Goal: Task Accomplishment & Management: Manage account settings

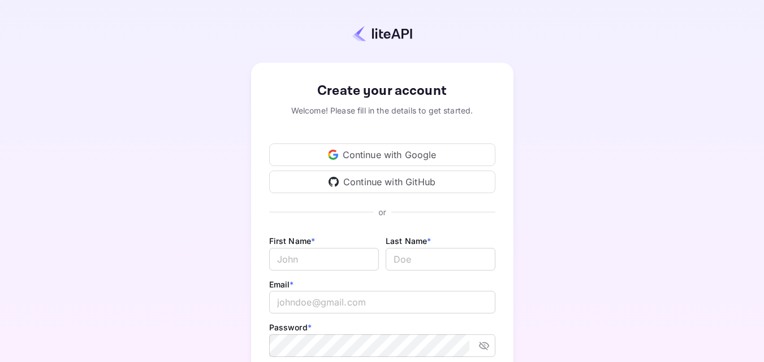
click at [417, 156] on div "Continue with Google" at bounding box center [382, 155] width 226 height 23
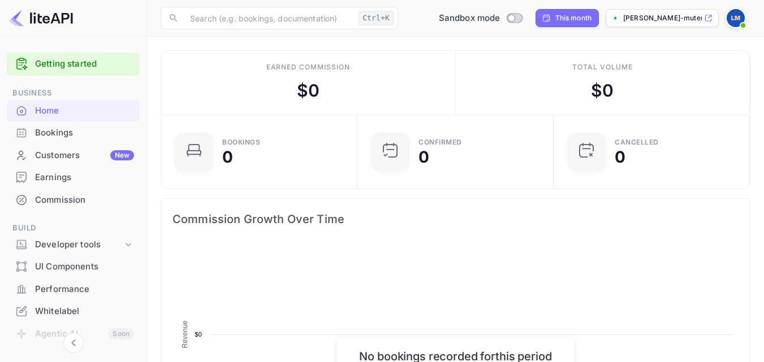
scroll to position [175, 181]
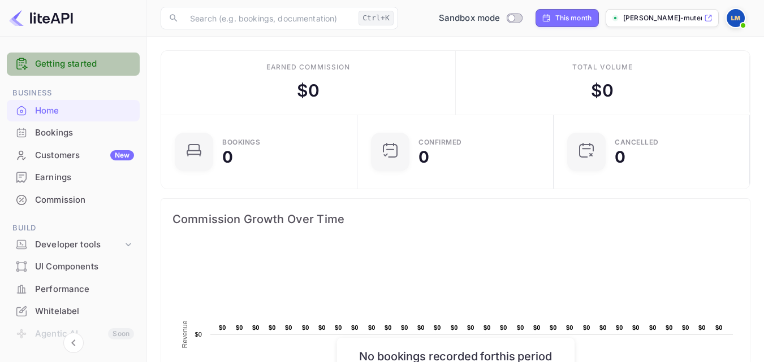
click at [115, 72] on div "Getting started" at bounding box center [73, 64] width 133 height 23
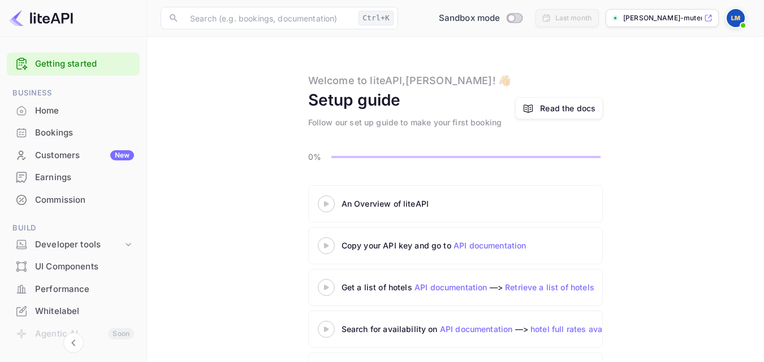
click at [328, 244] on icon at bounding box center [326, 246] width 40 height 6
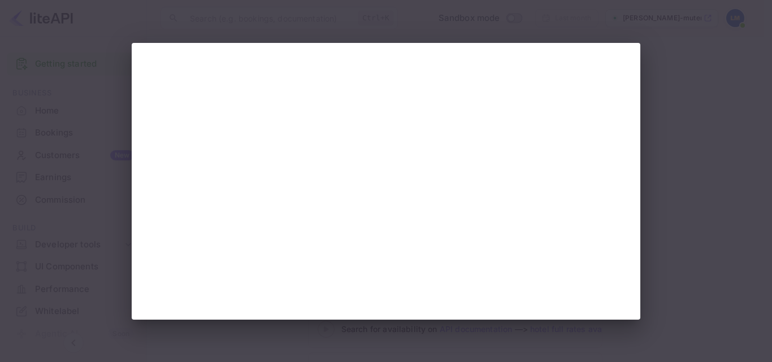
click at [651, 63] on div at bounding box center [386, 181] width 772 height 362
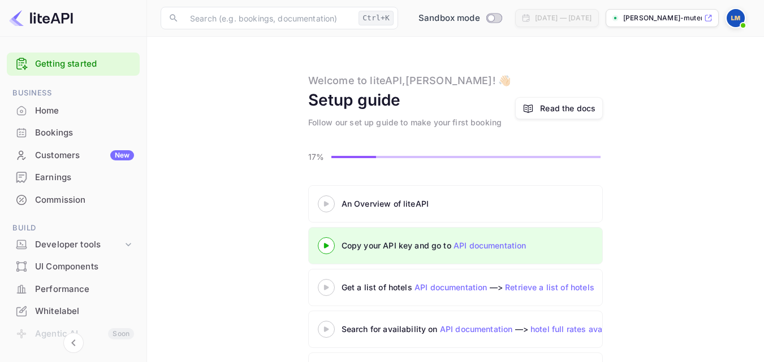
click at [473, 247] on link "API documentation" at bounding box center [489, 246] width 73 height 10
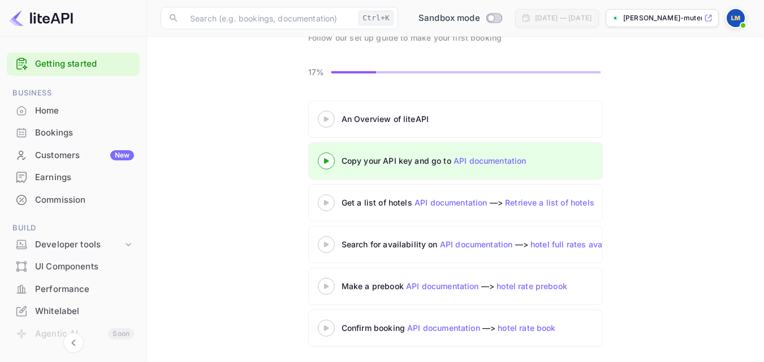
scroll to position [88, 0]
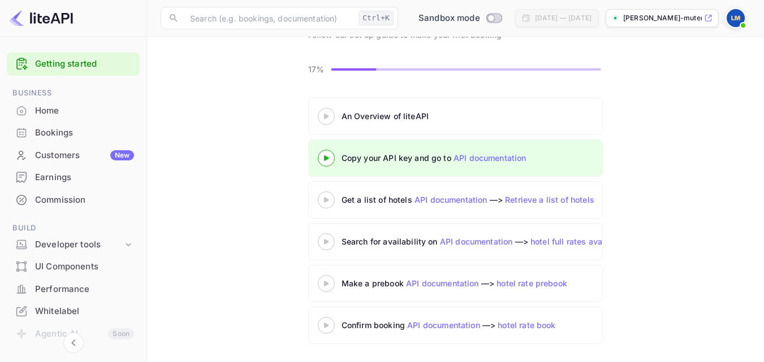
click at [410, 202] on div "Get a list of hotels API documentation —> Retrieve a list of hotels" at bounding box center [483, 200] width 283 height 12
click at [426, 204] on link "API documentation" at bounding box center [450, 200] width 73 height 10
click at [325, 201] on 3 at bounding box center [326, 199] width 5 height 5
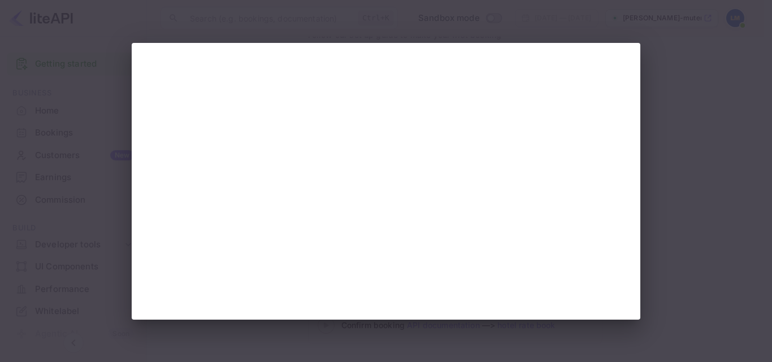
click at [640, 26] on div at bounding box center [386, 181] width 772 height 362
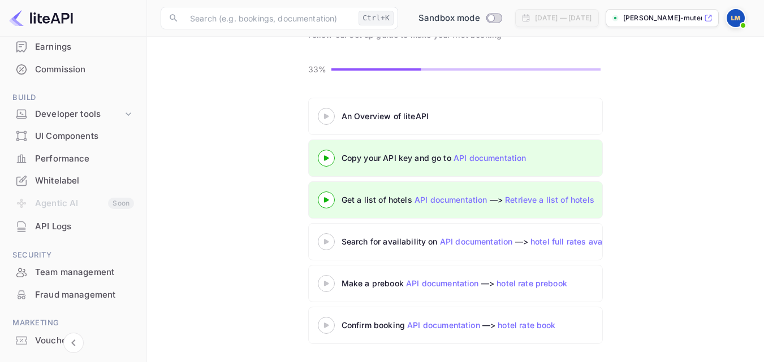
scroll to position [133, 0]
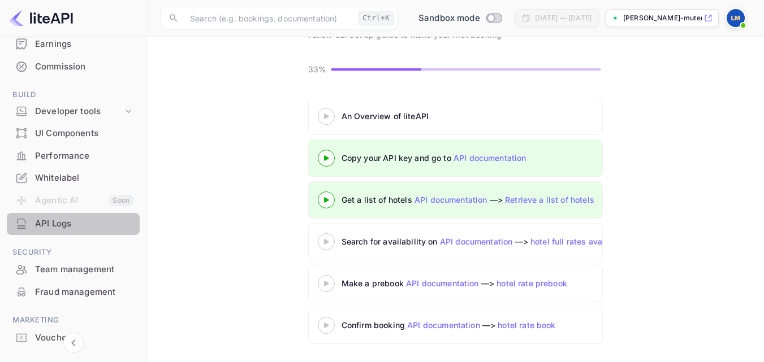
click at [85, 227] on div "API Logs" at bounding box center [84, 224] width 99 height 13
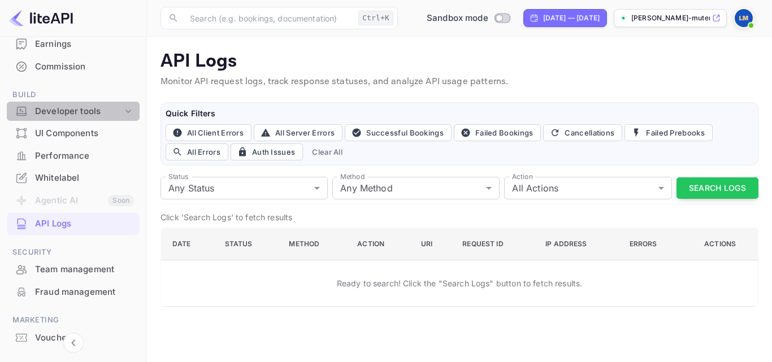
click at [100, 117] on div "Developer tools" at bounding box center [79, 111] width 88 height 13
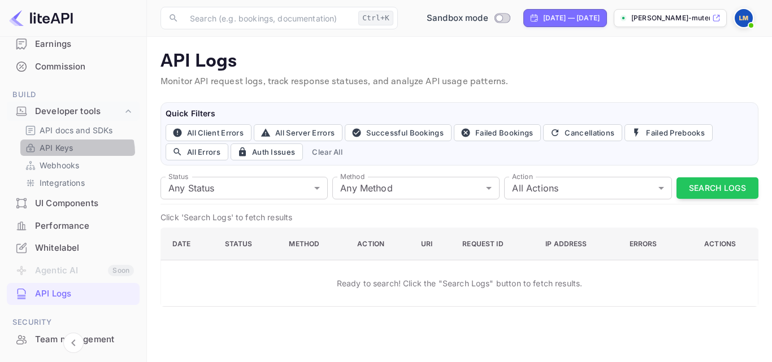
click at [67, 154] on div "API Keys" at bounding box center [77, 148] width 115 height 16
click at [50, 150] on p "API Keys" at bounding box center [56, 148] width 33 height 12
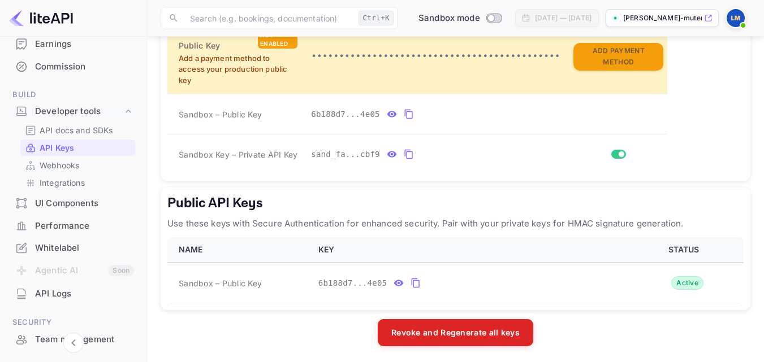
scroll to position [360, 0]
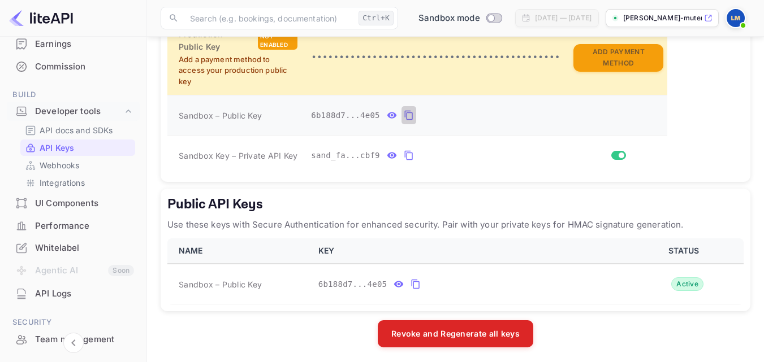
click at [404, 114] on icon "private api keys table" at bounding box center [409, 116] width 10 height 14
click at [410, 285] on icon "public api keys table" at bounding box center [415, 285] width 10 height 14
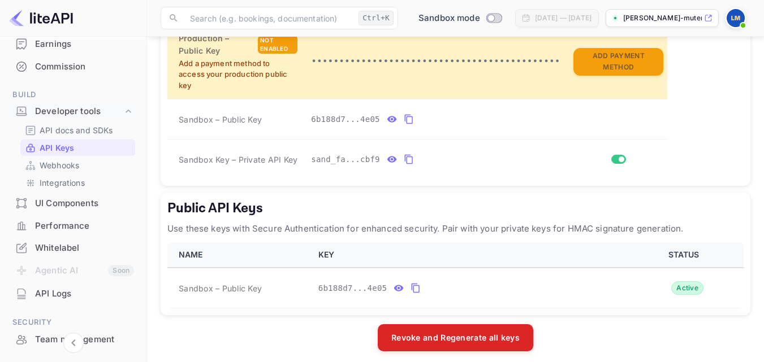
scroll to position [359, 0]
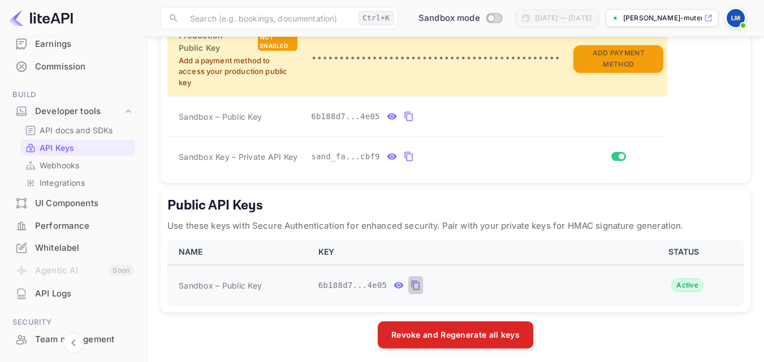
click at [412, 284] on icon "public api keys table" at bounding box center [416, 286] width 8 height 10
